Goal: Information Seeking & Learning: Learn about a topic

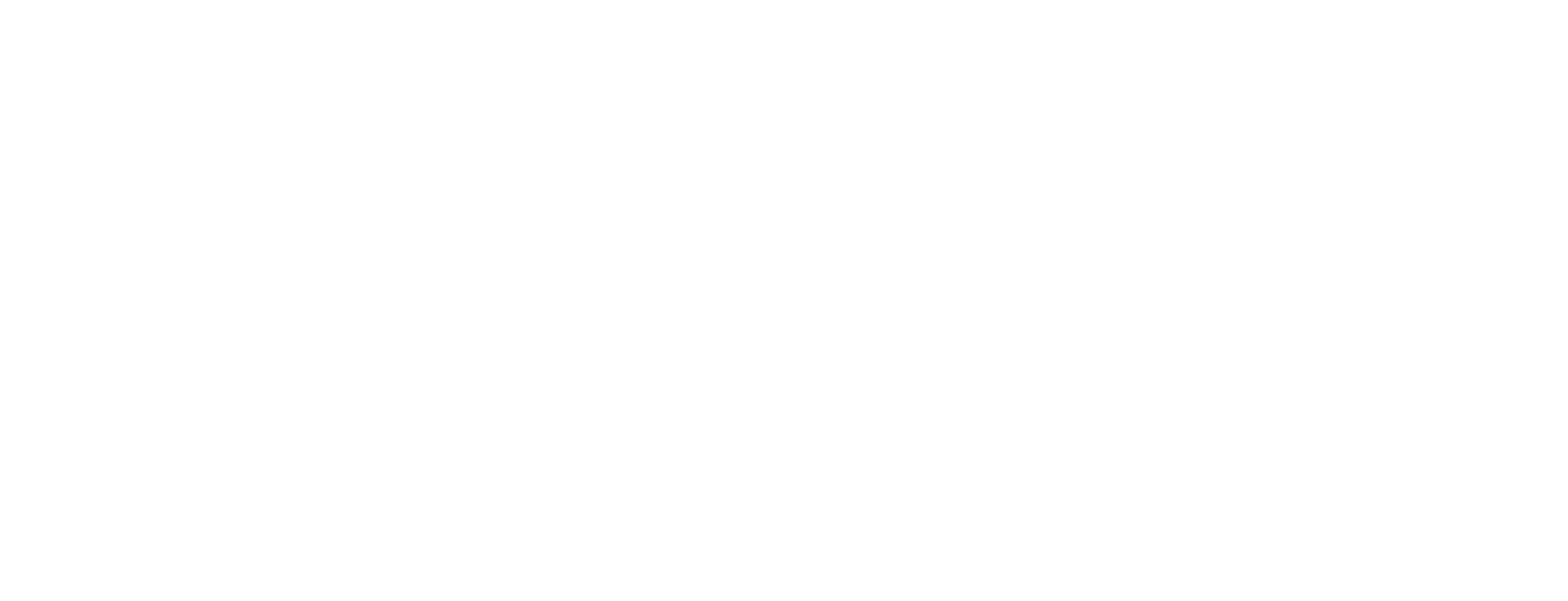
click at [884, 4] on html at bounding box center [784, 2] width 1568 height 4
click at [742, 4] on html at bounding box center [784, 2] width 1568 height 4
click at [439, 4] on html at bounding box center [784, 2] width 1568 height 4
click at [1122, 4] on html at bounding box center [784, 2] width 1568 height 4
click at [1121, 4] on html at bounding box center [784, 2] width 1568 height 4
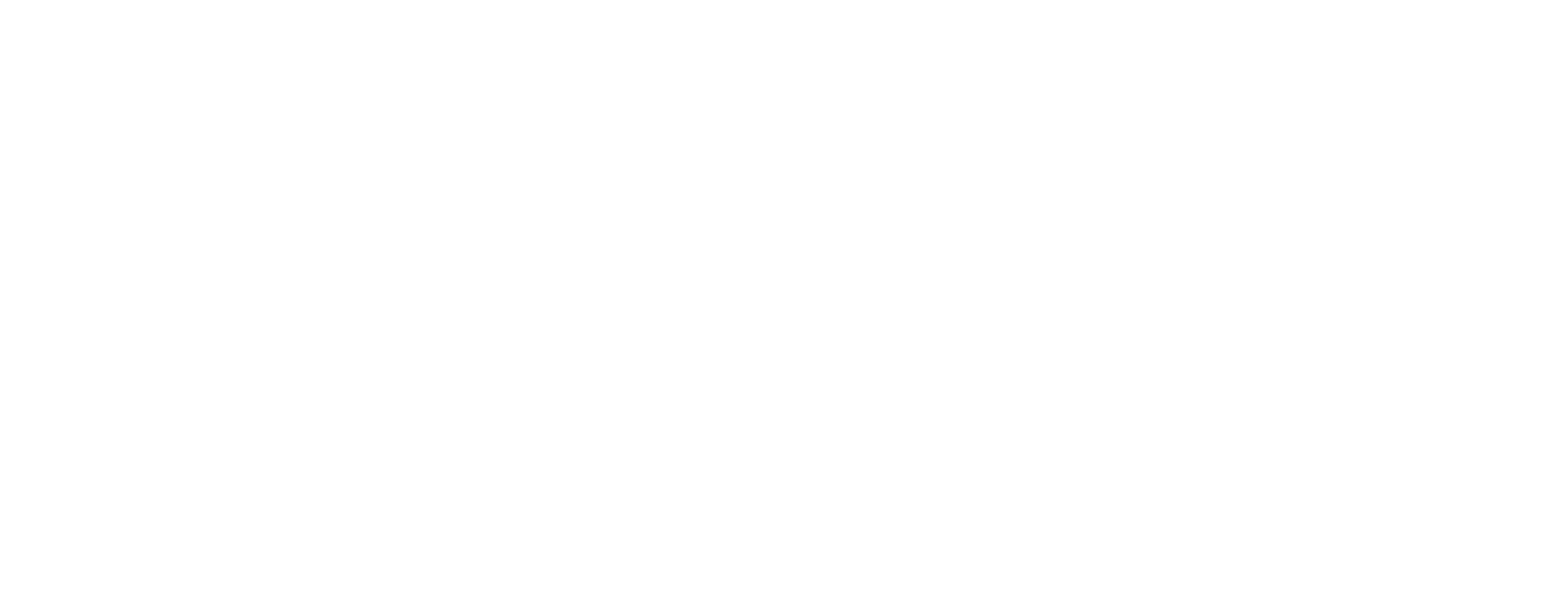
click at [996, 4] on html at bounding box center [784, 2] width 1568 height 4
click at [1217, 4] on html at bounding box center [784, 2] width 1568 height 4
click at [1176, 4] on html at bounding box center [784, 2] width 1568 height 4
